Goal: Transaction & Acquisition: Purchase product/service

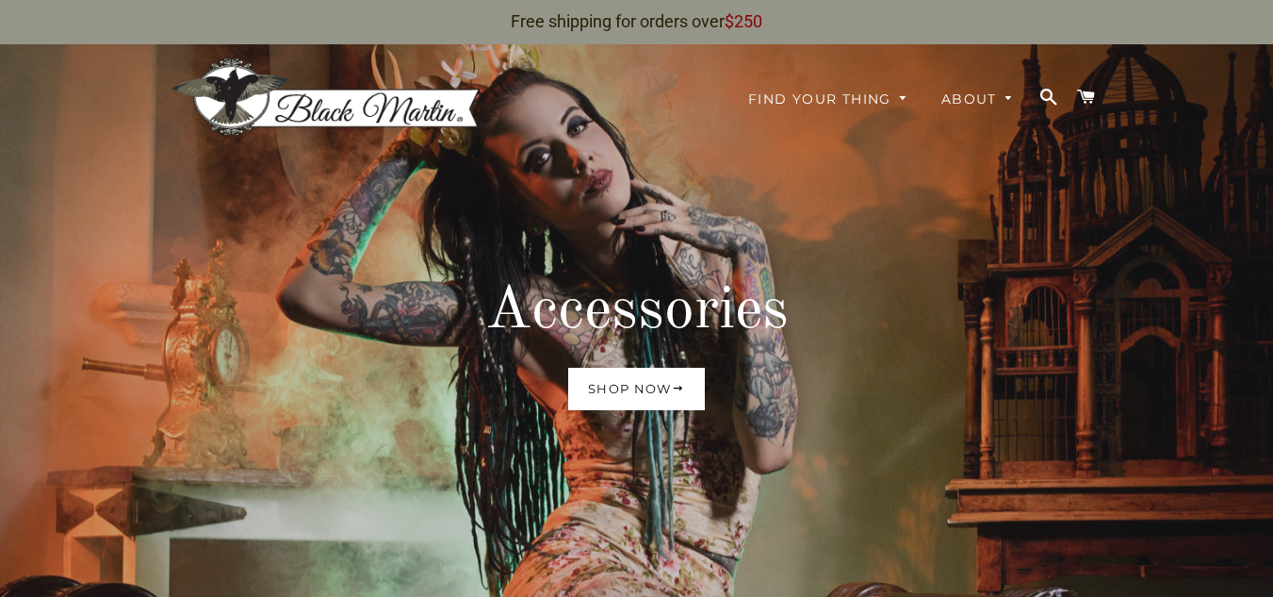
drag, startPoint x: 580, startPoint y: 386, endPoint x: 559, endPoint y: 384, distance: 20.9
click at [580, 386] on link "Shop now" at bounding box center [636, 388] width 137 height 41
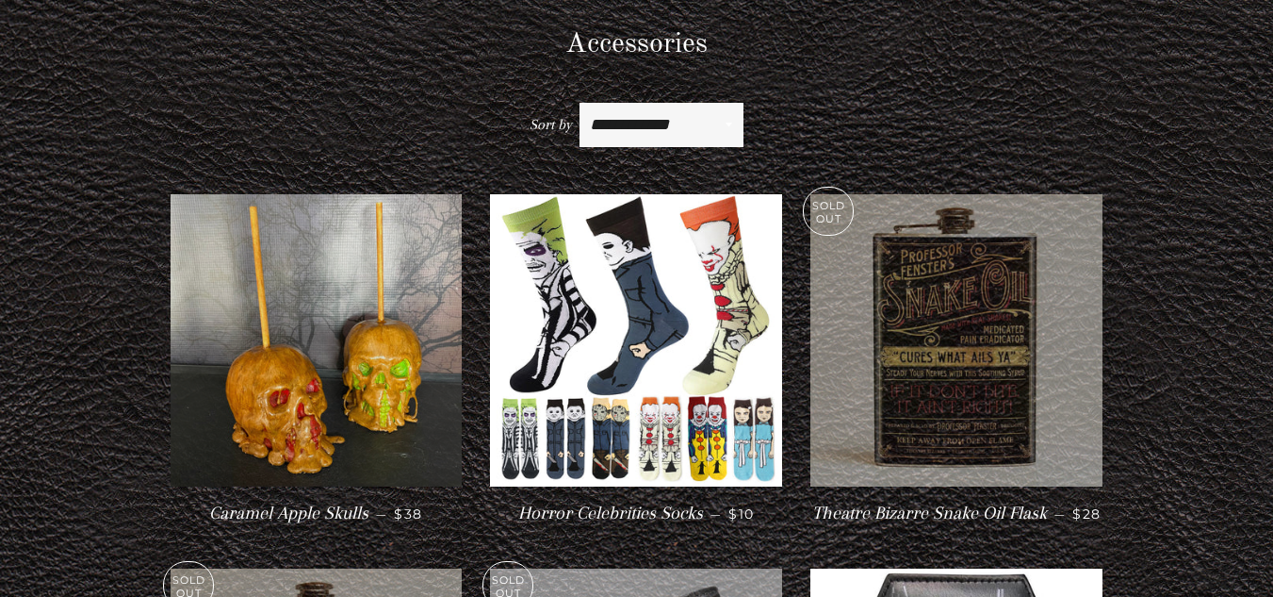
scroll to position [233, 0]
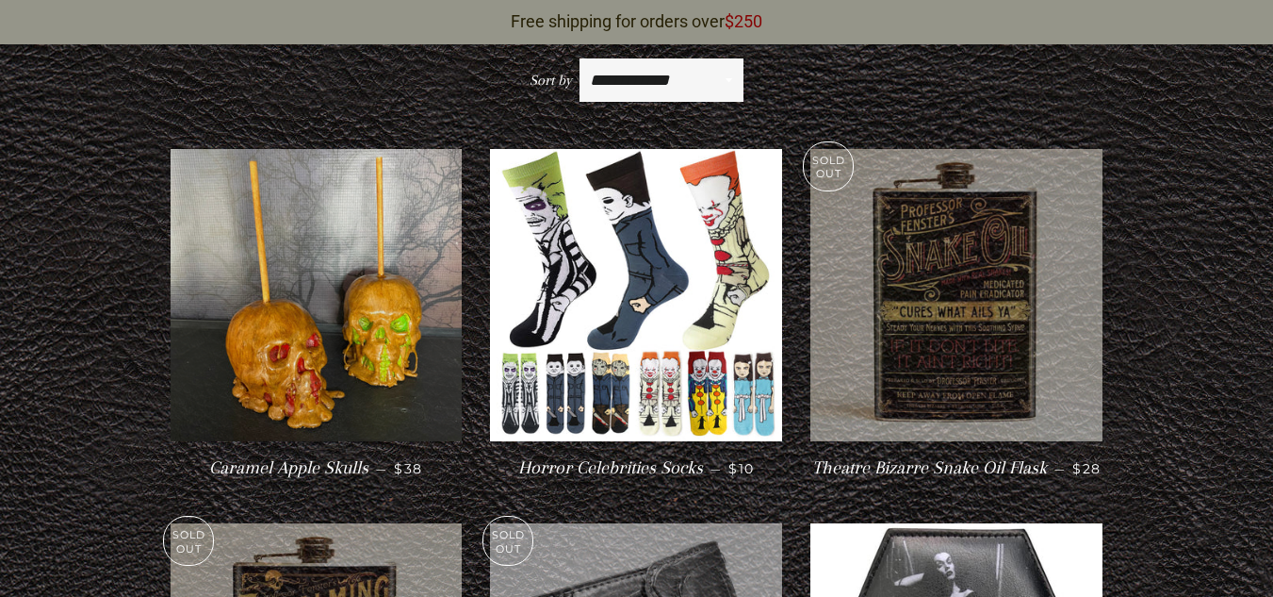
click at [405, 357] on img at bounding box center [317, 295] width 292 height 292
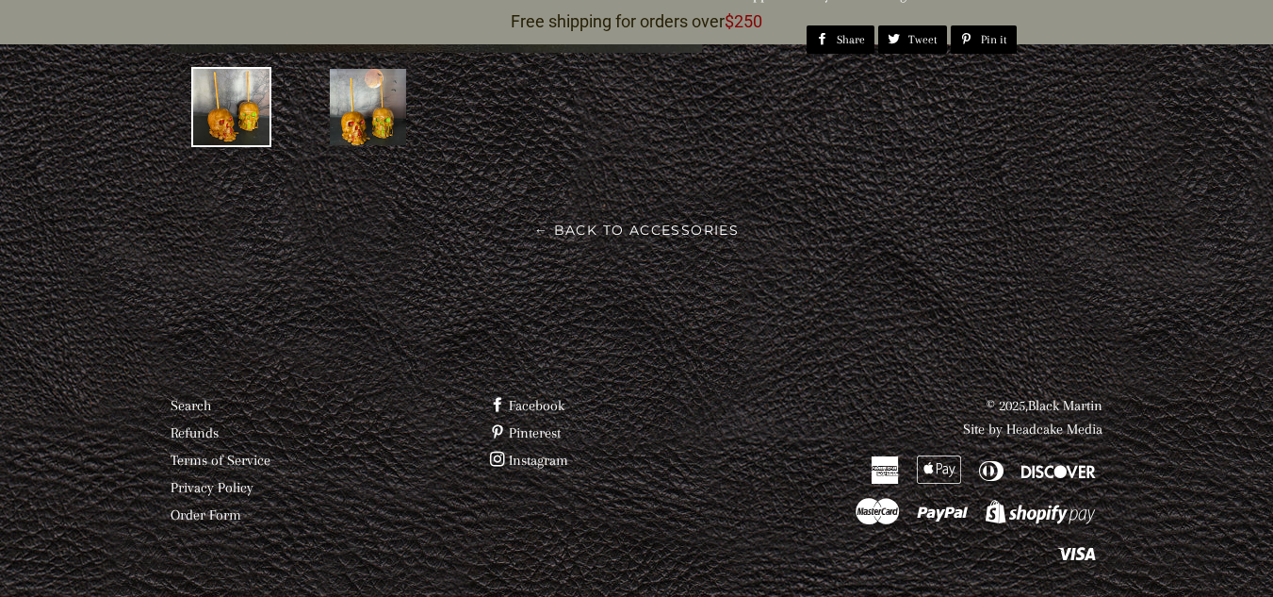
scroll to position [702, 0]
